Goal: Task Accomplishment & Management: Use online tool/utility

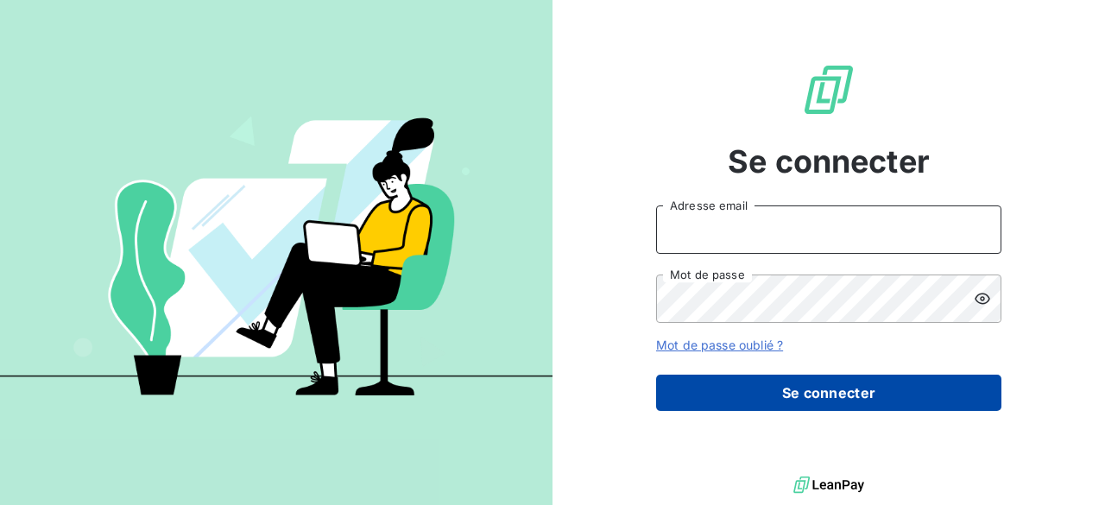
type input "m.montes@vocalcom.com"
click at [772, 392] on button "Se connecter" at bounding box center [828, 393] width 345 height 36
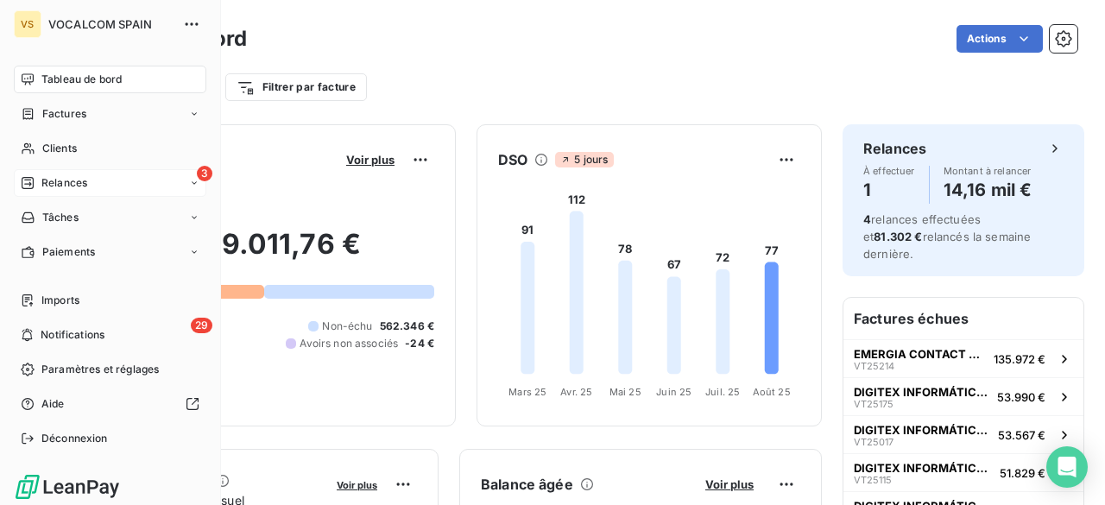
click at [37, 185] on div "Relances" at bounding box center [54, 183] width 67 height 16
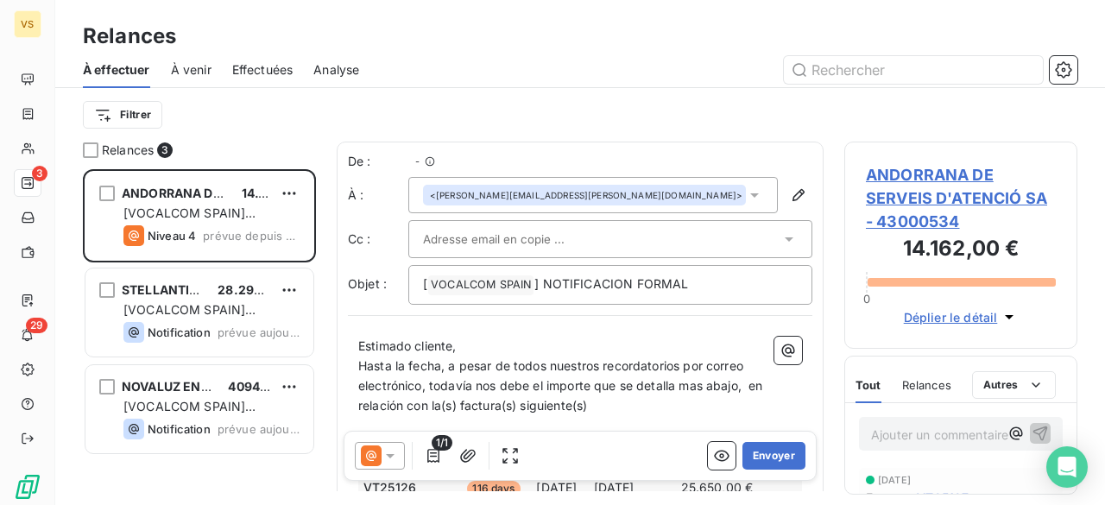
scroll to position [323, 219]
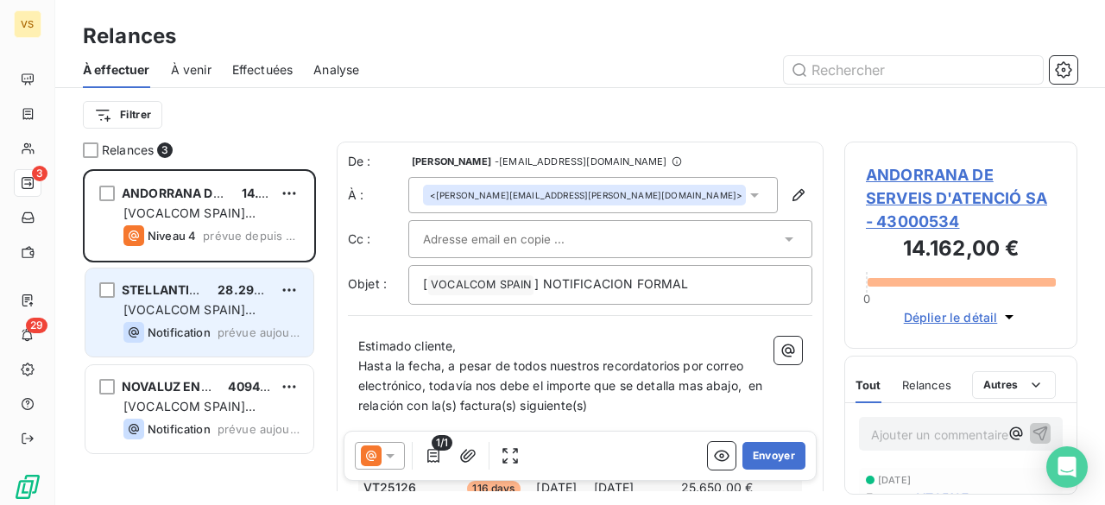
click at [264, 293] on span "28.292,29 €" at bounding box center [256, 289] width 76 height 15
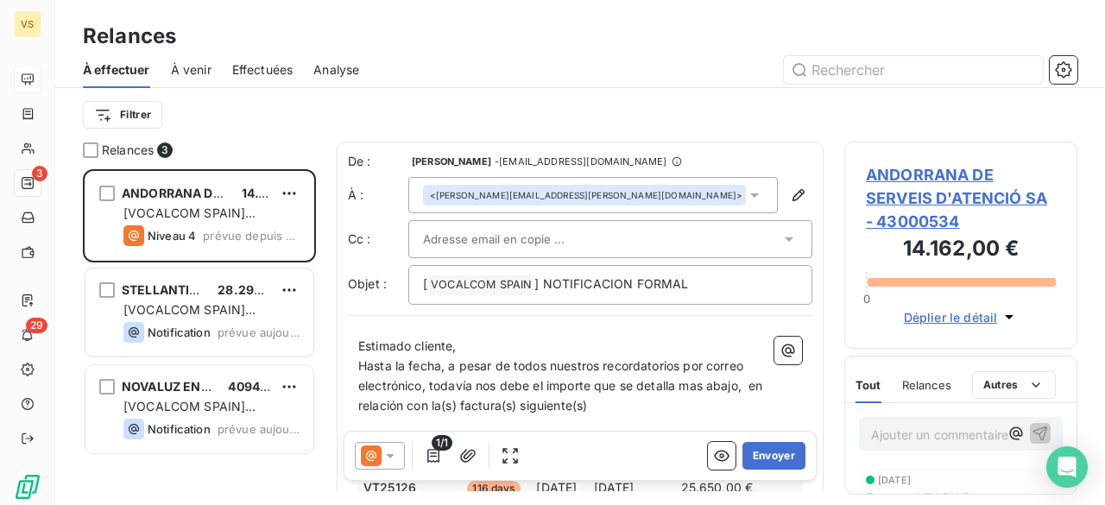
scroll to position [323, 219]
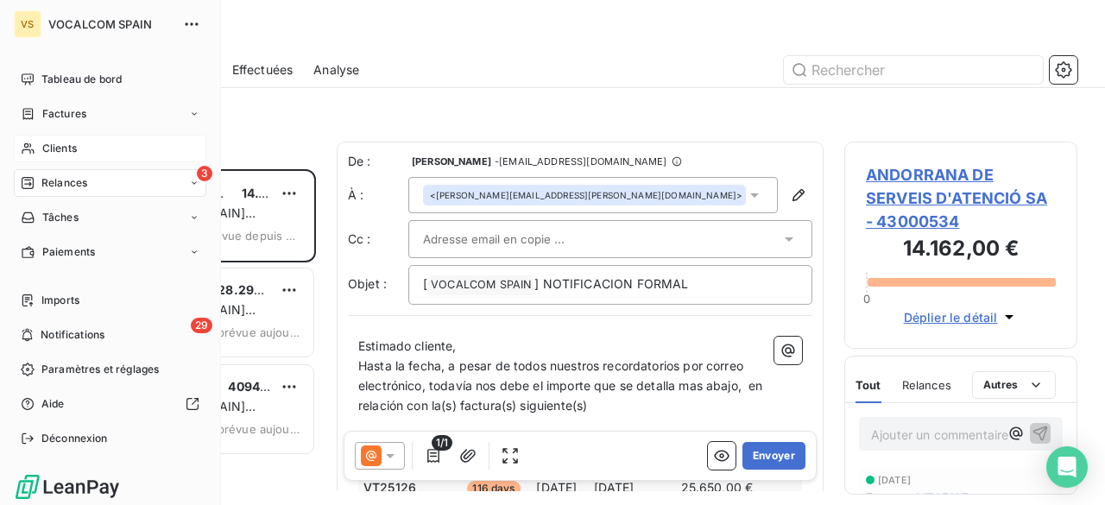
click at [53, 146] on span "Clients" at bounding box center [59, 149] width 35 height 16
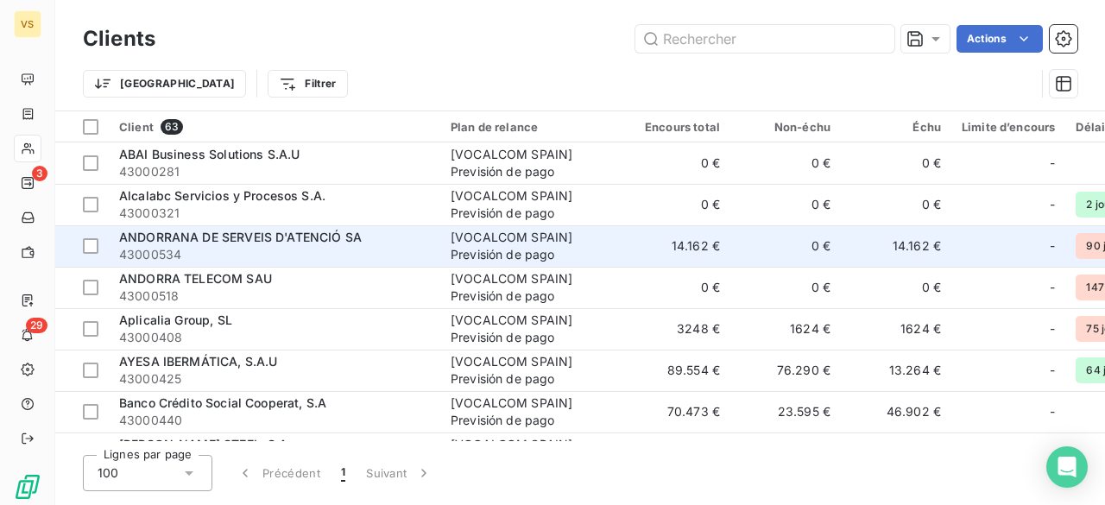
click at [413, 238] on div "ANDORRANA DE SERVEIS D'ATENCIÓ SA" at bounding box center [274, 237] width 311 height 17
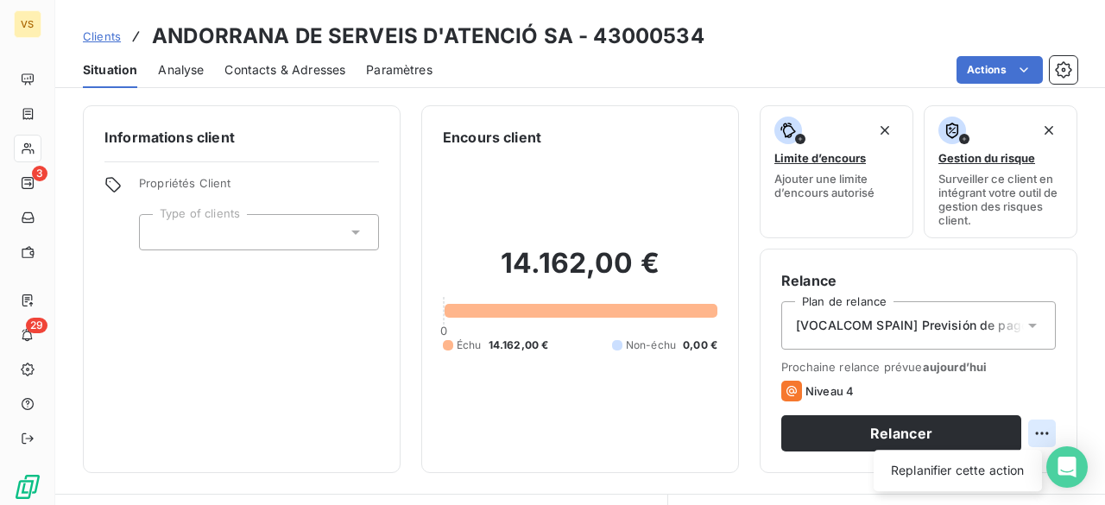
click at [1022, 440] on html "VS 3 29 Clients ANDORRANA DE SERVEIS D'ATENCIÓ SA - 43000534 Situation Analyse …" at bounding box center [552, 252] width 1105 height 505
click at [991, 471] on div "Replanifier cette action" at bounding box center [958, 471] width 155 height 28
select select "7"
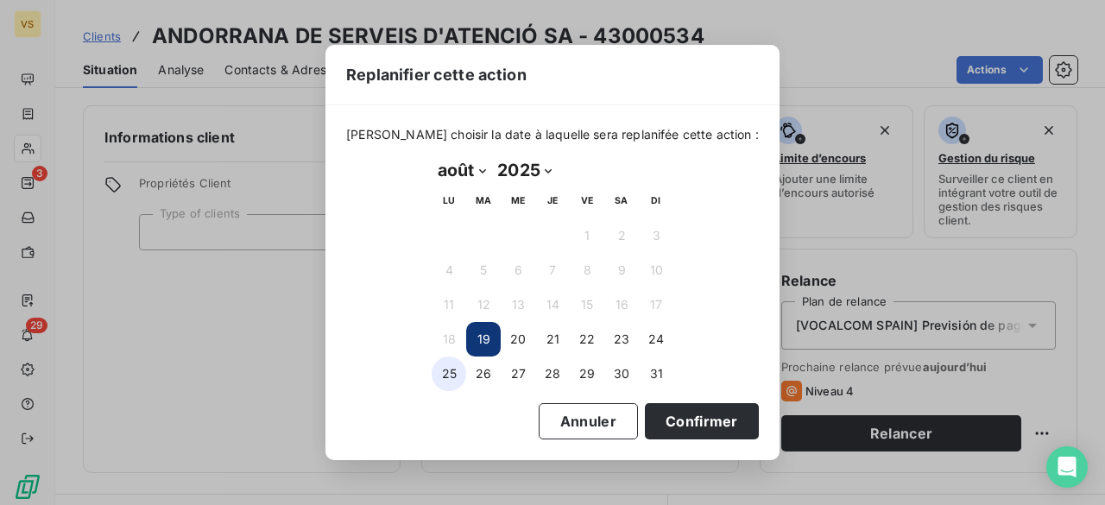
click at [458, 374] on button "25" at bounding box center [449, 374] width 35 height 35
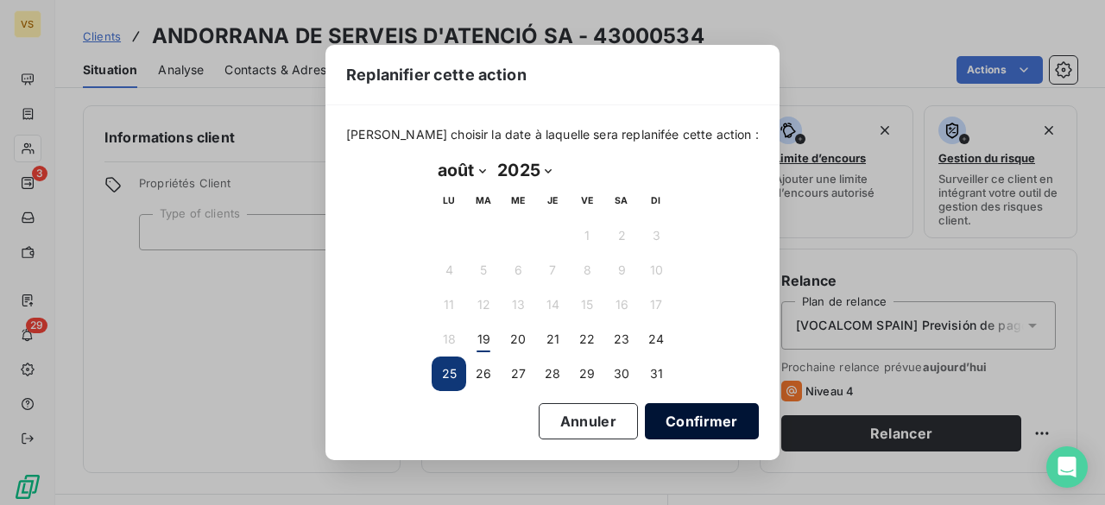
click at [645, 407] on button "Confirmer" at bounding box center [702, 421] width 114 height 36
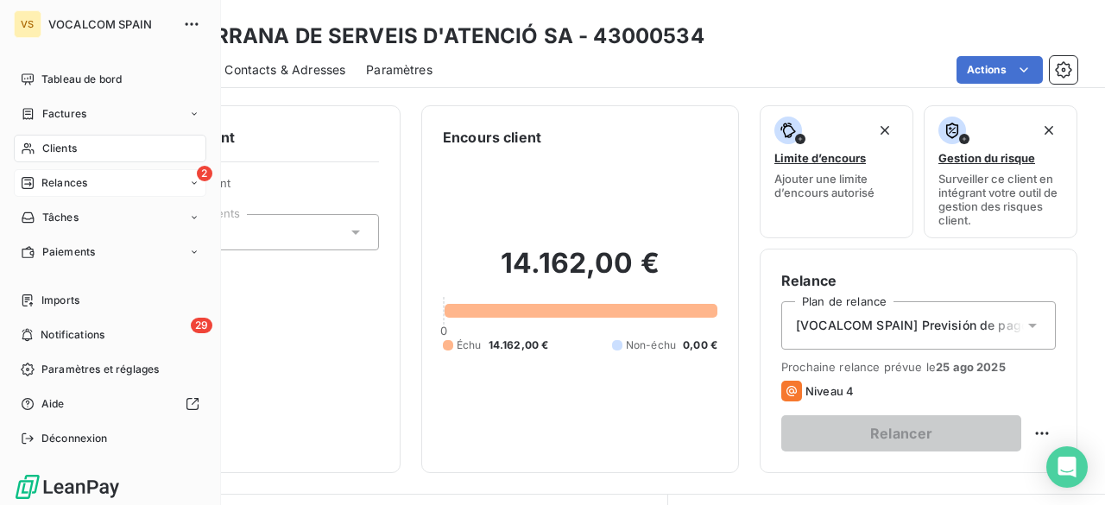
click at [48, 185] on span "Relances" at bounding box center [64, 183] width 46 height 16
